Goal: Transaction & Acquisition: Subscribe to service/newsletter

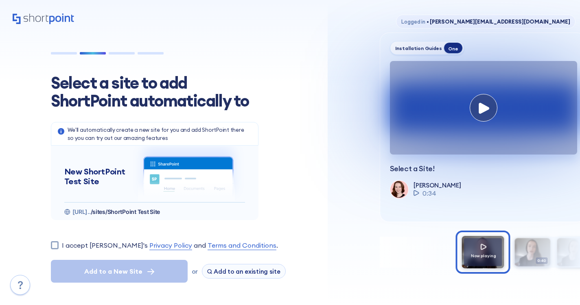
click at [76, 245] on label "I accept ShortPoint's Privacy Policy and Terms and Conditions ." at bounding box center [170, 245] width 216 height 10
click at [59, 245] on input "I accept ShortPoint's Privacy Policy and Terms and Conditions ." at bounding box center [55, 245] width 8 height 8
checkbox input "true"
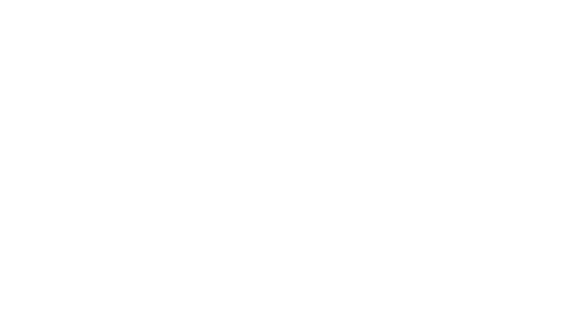
select select "SharePoint Online"
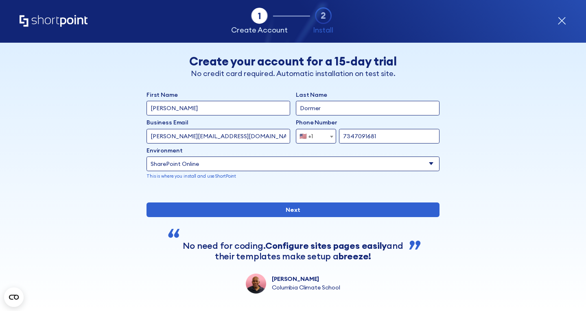
click at [172, 132] on input "joe+4537@shortpoint.com" at bounding box center [218, 136] width 144 height 15
type input "joe+453744@shortpoint.com"
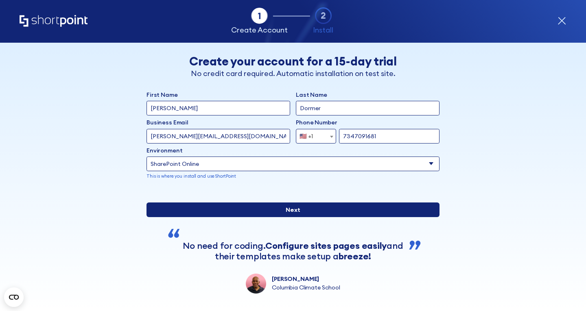
click at [252, 217] on input "Next" at bounding box center [292, 210] width 293 height 15
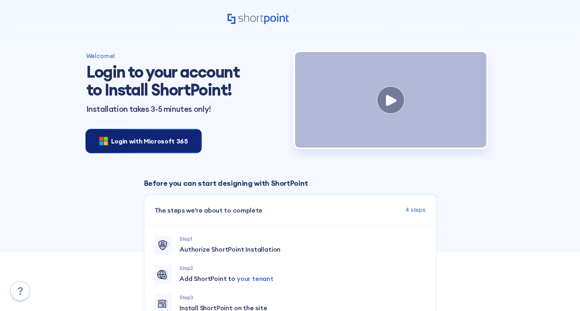
click at [164, 144] on span "Login with Microsoft 365" at bounding box center [149, 141] width 77 height 10
